Goal: Transaction & Acquisition: Subscribe to service/newsletter

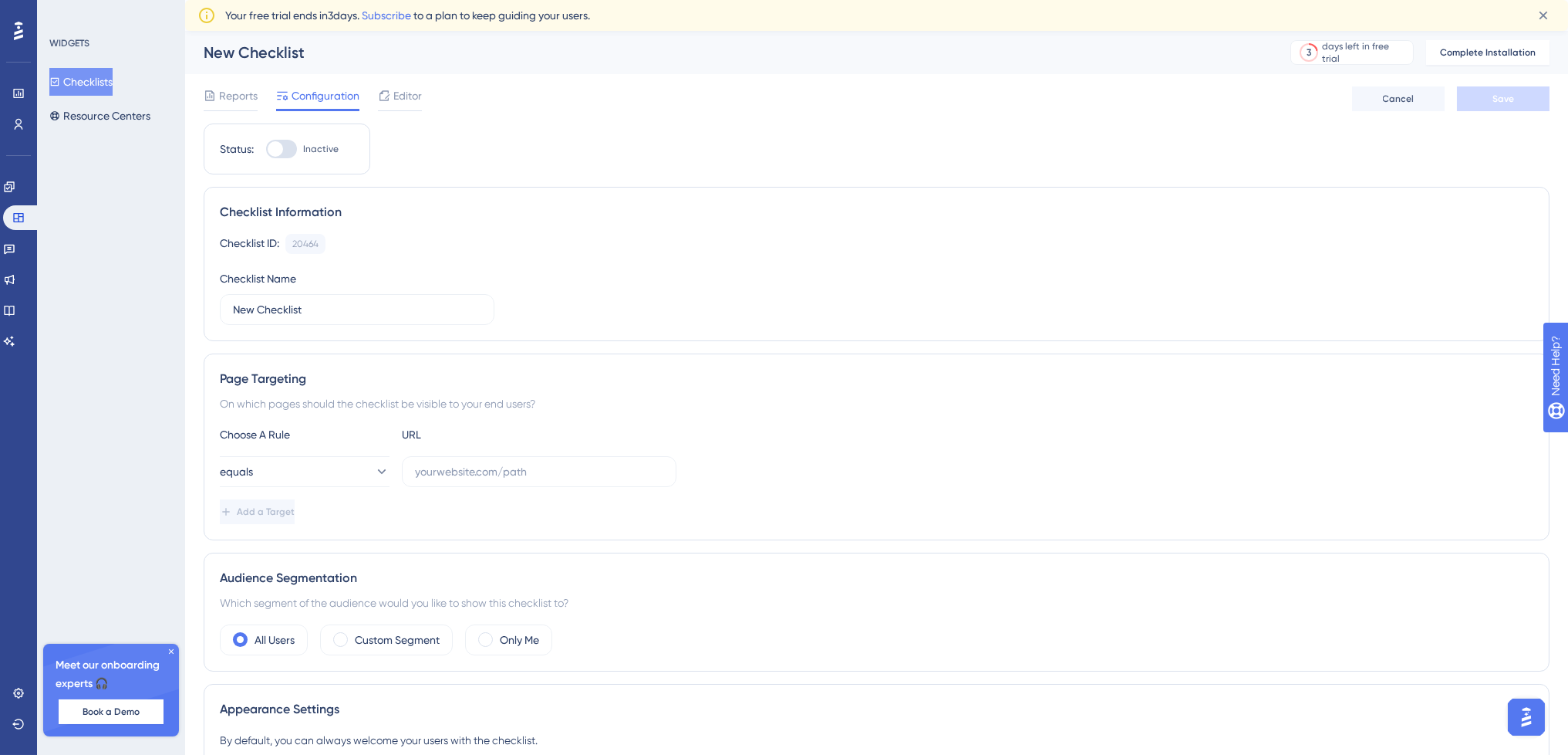
click at [585, 188] on div "Checklist Information Checklist ID: 20464 Copy Checklist Name New Checklist" at bounding box center [876, 264] width 1346 height 155
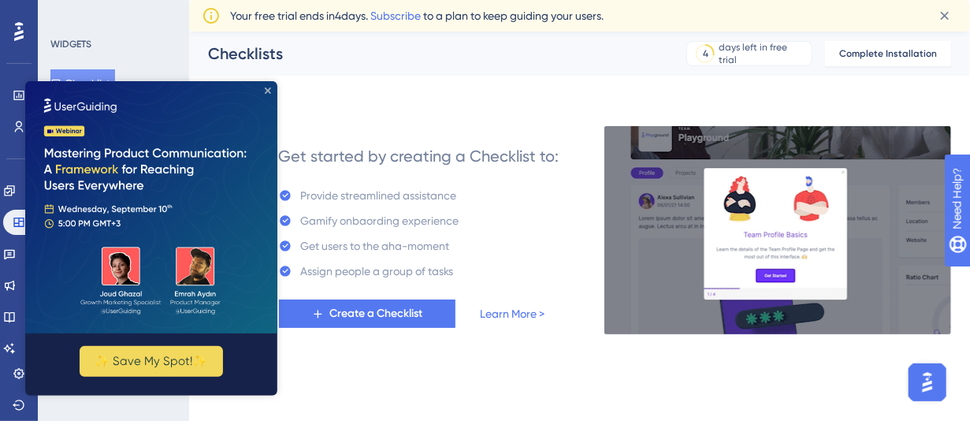
click at [269, 89] on icon "Close Preview" at bounding box center [267, 90] width 6 height 6
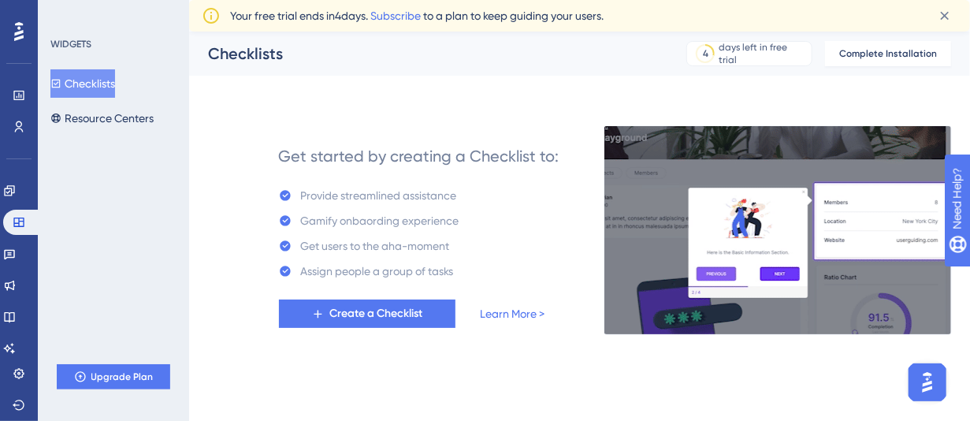
click at [742, 92] on div "Get started by creating a Checklist to: Provide streamlined assistance Gamify o…" at bounding box center [579, 211] width 743 height 246
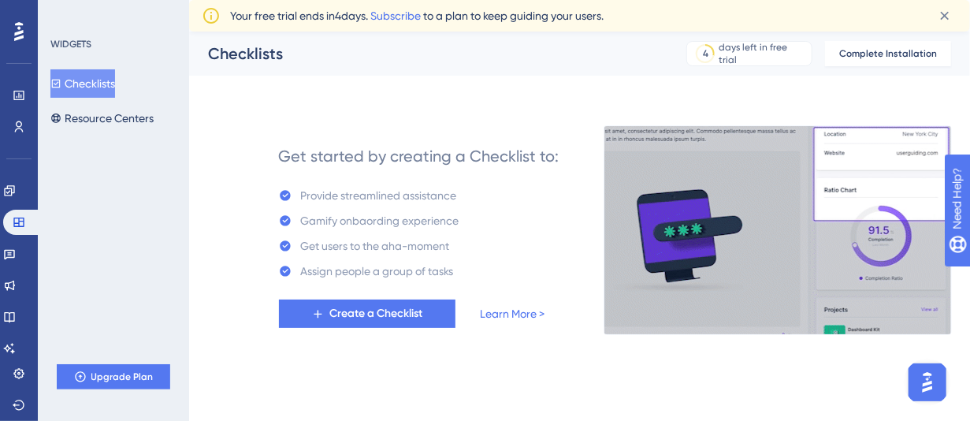
click at [847, 377] on div "Performance Users Engagement Widgets Feedback Product Updates Knowledge Base AI…" at bounding box center [485, 192] width 970 height 385
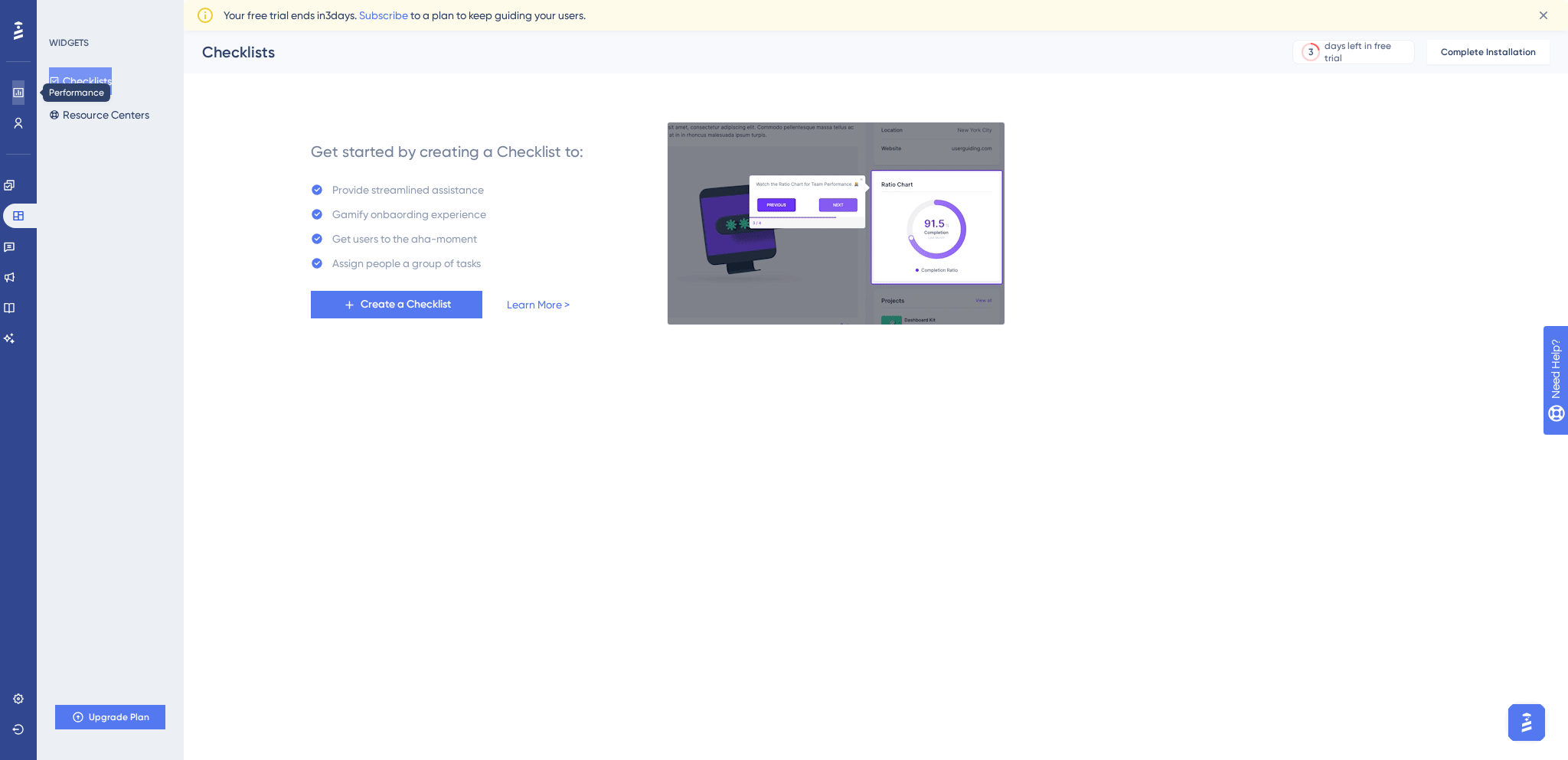
click at [13, 95] on link at bounding box center [18, 92] width 13 height 24
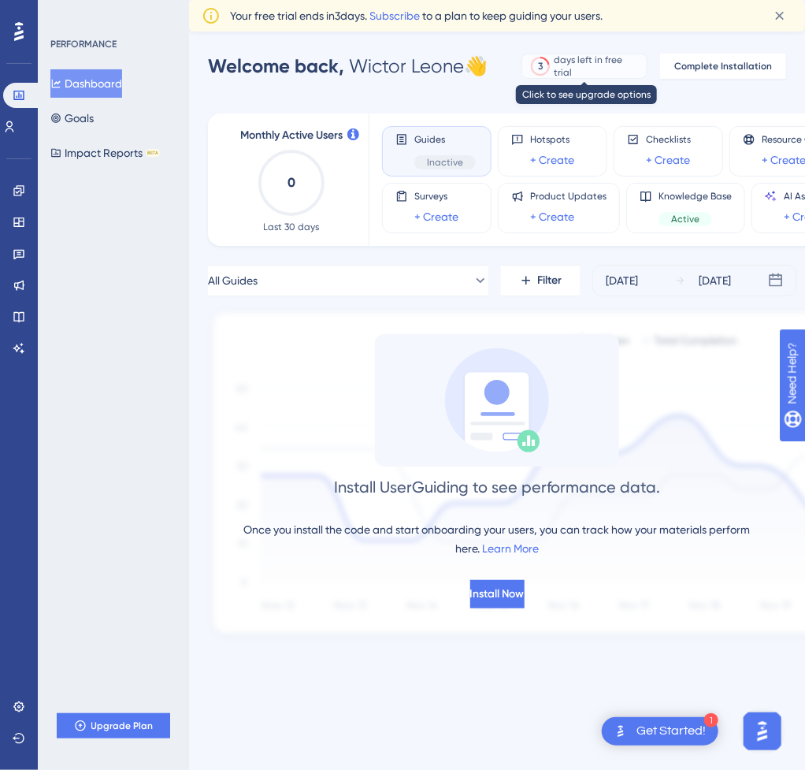
click at [558, 73] on div "days left in free trial" at bounding box center [598, 66] width 87 height 14
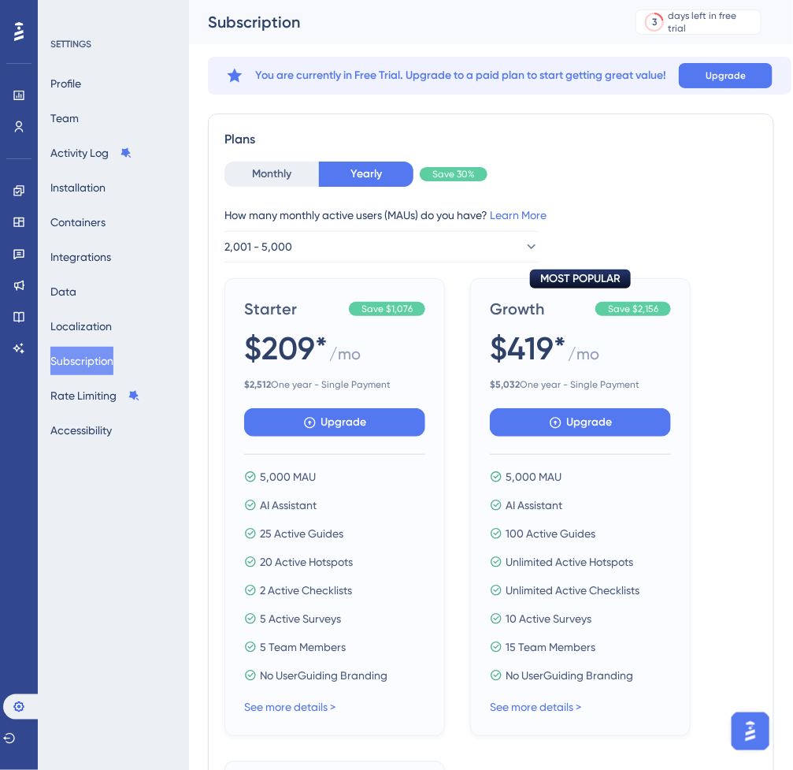
click at [456, 82] on span "You are currently in Free Trial. Upgrade to a paid plan to start getting great …" at bounding box center [460, 75] width 411 height 19
click at [521, 82] on span "You are currently in Free Trial. Upgrade to a paid plan to start getting great …" at bounding box center [460, 75] width 411 height 19
click at [523, 82] on span "You are currently in Free Trial. Upgrade to a paid plan to start getting great …" at bounding box center [460, 75] width 411 height 19
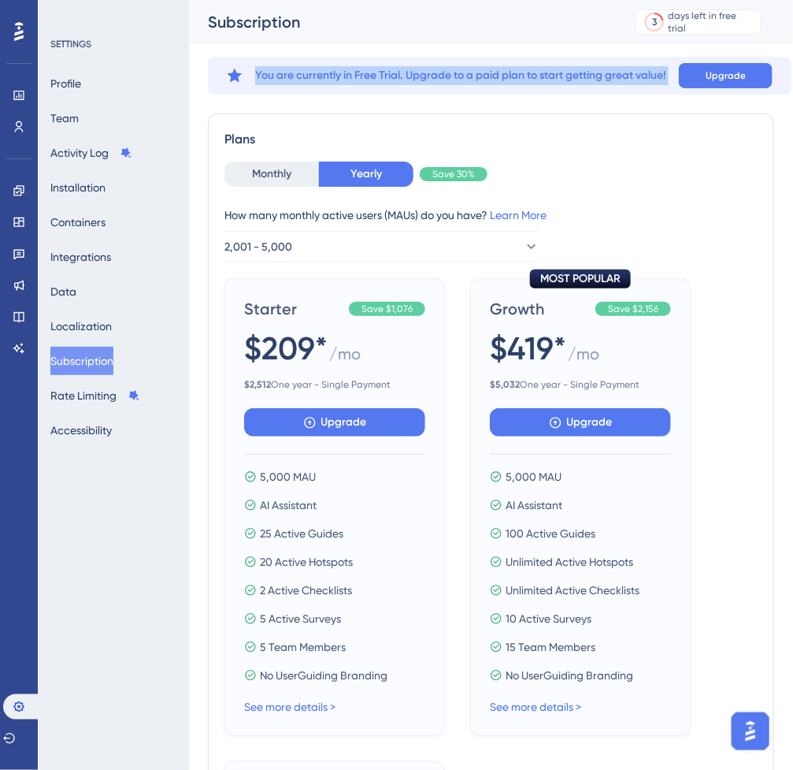
click at [523, 82] on span "You are currently in Free Trial. Upgrade to a paid plan to start getting great …" at bounding box center [460, 75] width 411 height 19
click at [565, 81] on span "You are currently in Free Trial. Upgrade to a paid plan to start getting great …" at bounding box center [460, 75] width 411 height 19
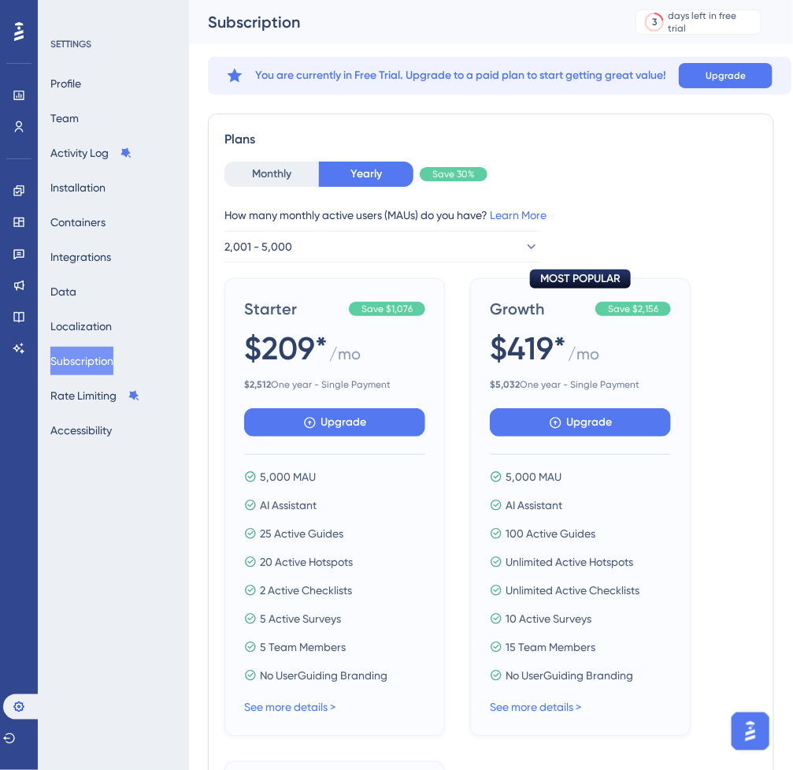
click at [600, 117] on div "Plans Monthly Yearly Save 30% How many monthly active users (MAUs) do you have?…" at bounding box center [491, 673] width 567 height 1120
click at [0, 0] on html "Performance Users Engagement Widgets Feedback Product Updates Knowledge Base AI…" at bounding box center [396, 0] width 793 height 0
